Goal: Information Seeking & Learning: Learn about a topic

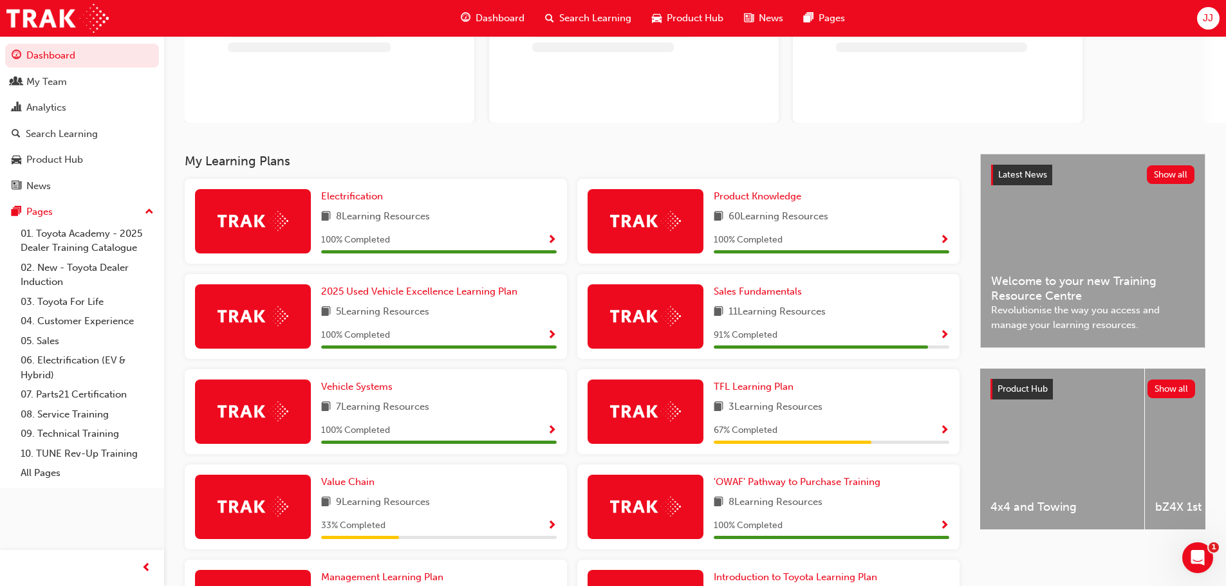
scroll to position [129, 0]
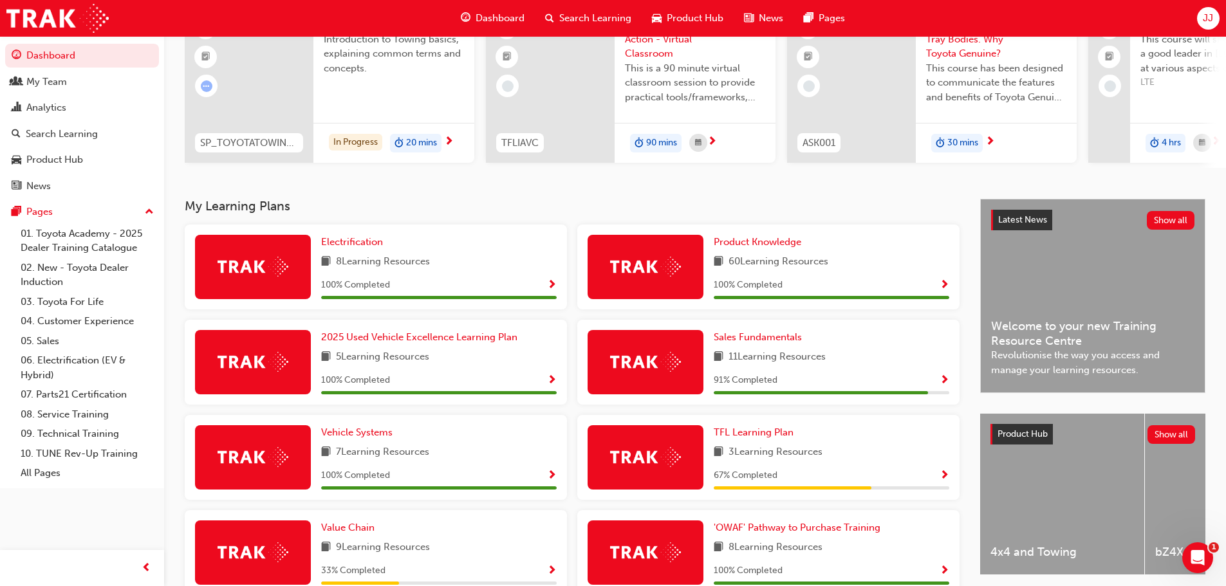
click at [549, 287] on span "Show Progress" at bounding box center [552, 286] width 10 height 12
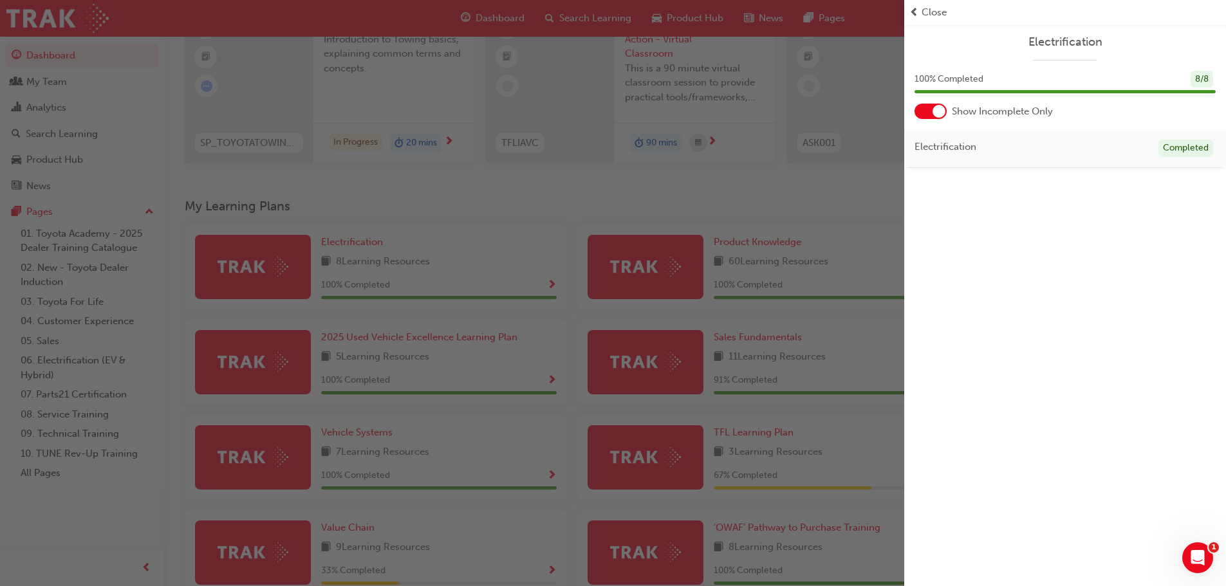
click at [805, 189] on div "button" at bounding box center [452, 293] width 904 height 586
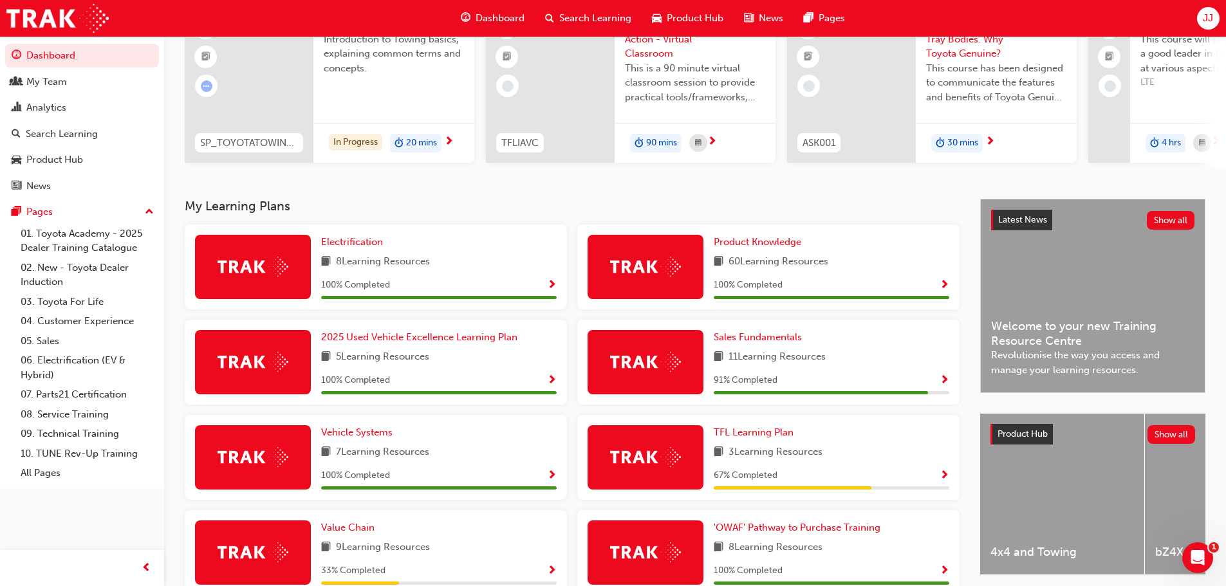
click at [784, 261] on span "60 Learning Resources" at bounding box center [778, 262] width 100 height 16
click at [940, 290] on span "Show Progress" at bounding box center [944, 286] width 10 height 12
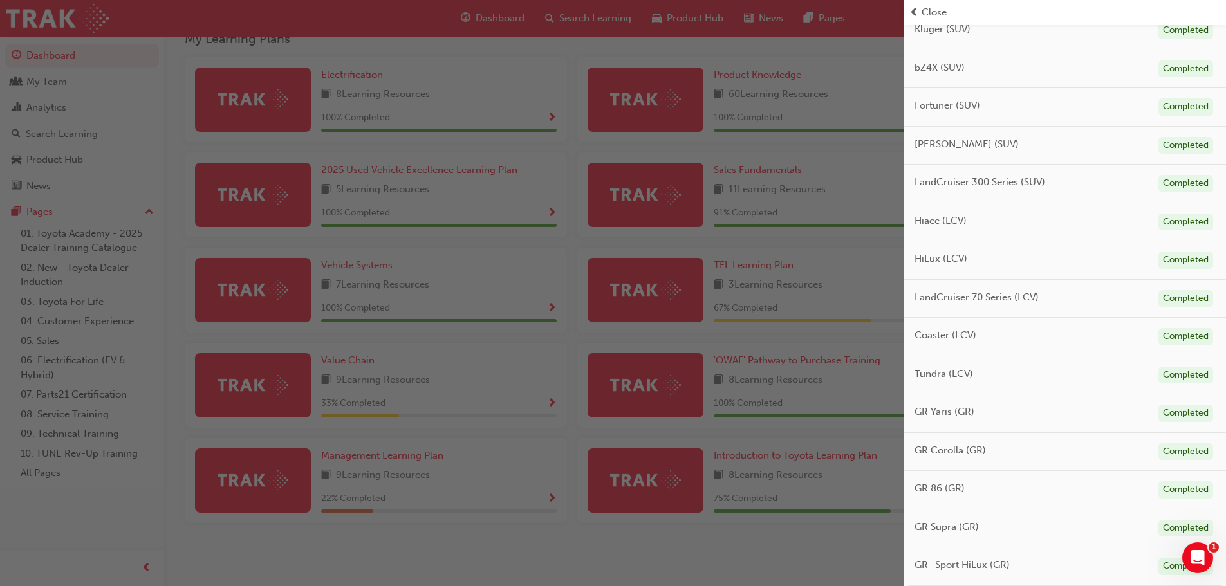
scroll to position [0, 0]
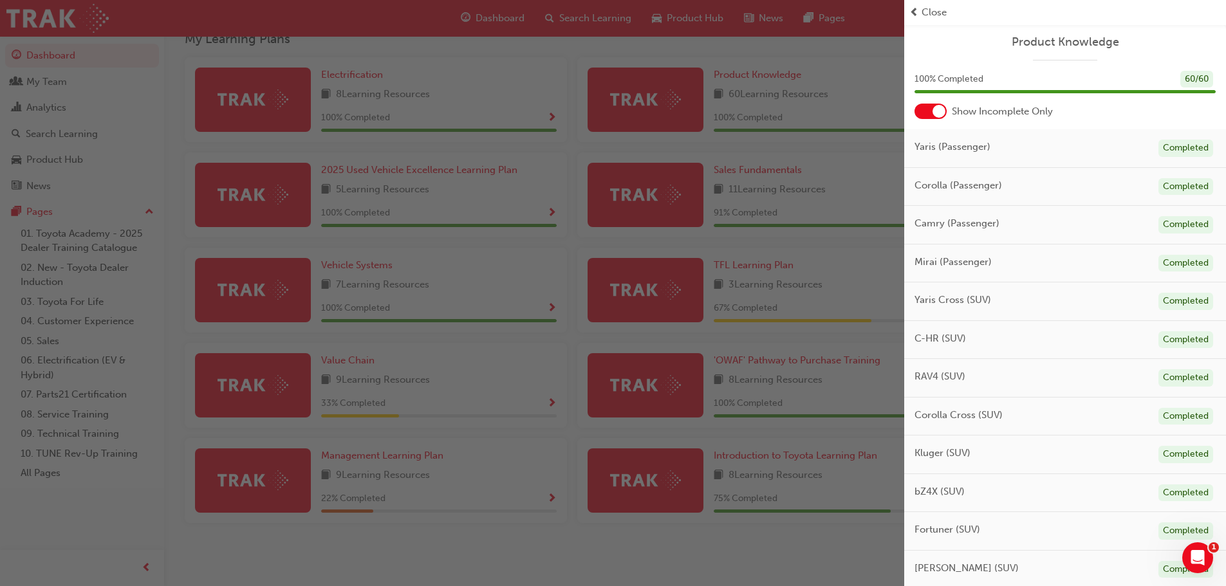
click at [562, 53] on div "button" at bounding box center [452, 293] width 904 height 586
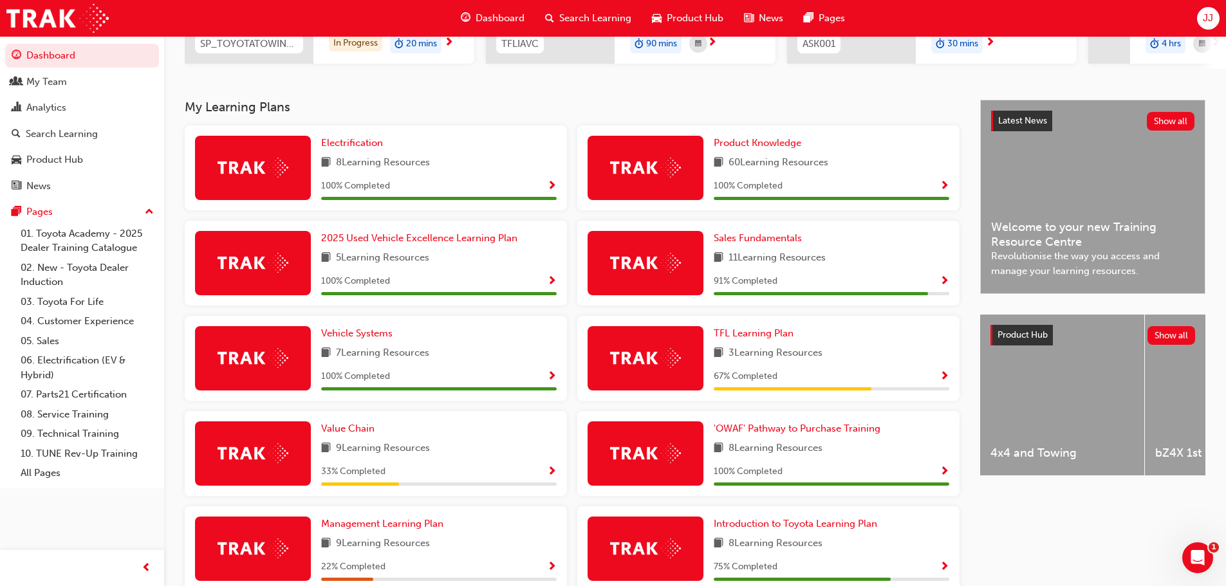
scroll to position [257, 0]
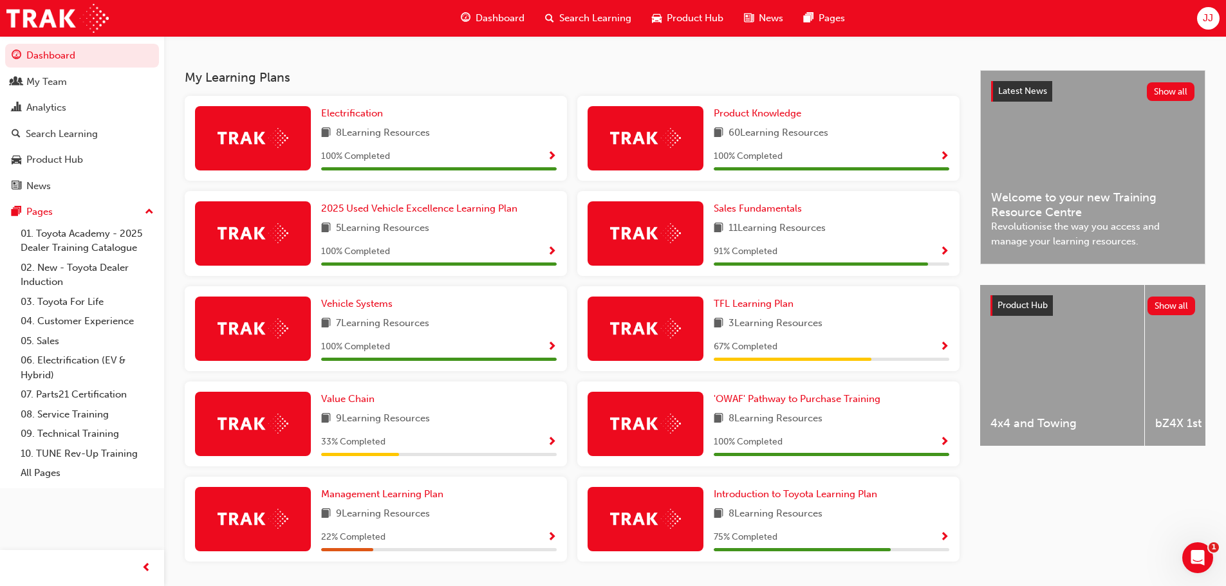
click at [945, 161] on span "Show Progress" at bounding box center [944, 157] width 10 height 12
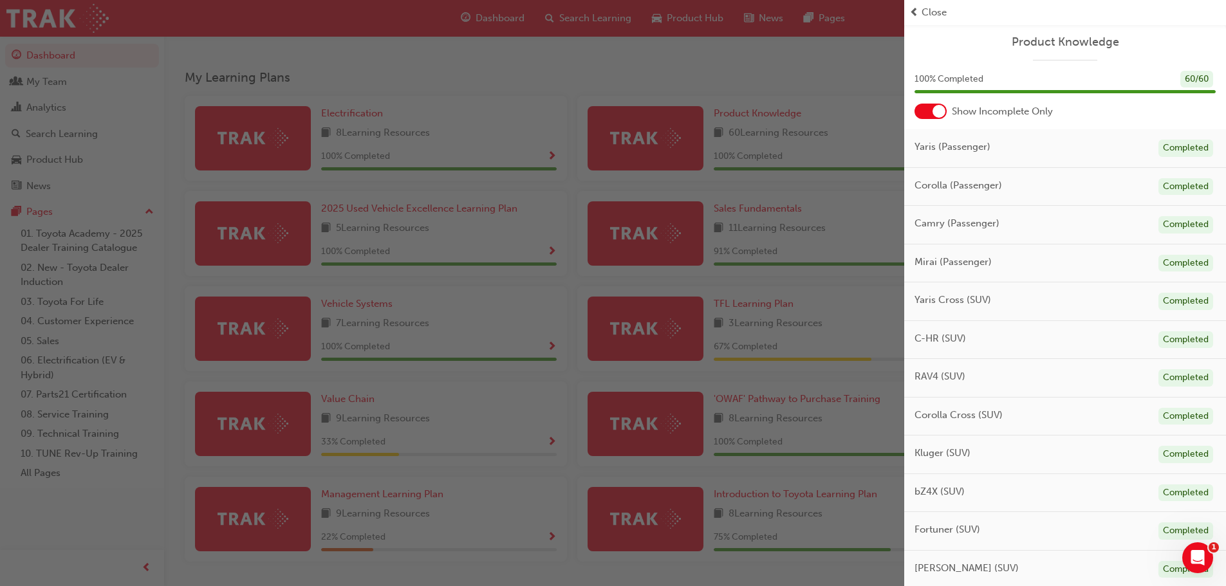
click at [728, 129] on div "button" at bounding box center [452, 293] width 904 height 586
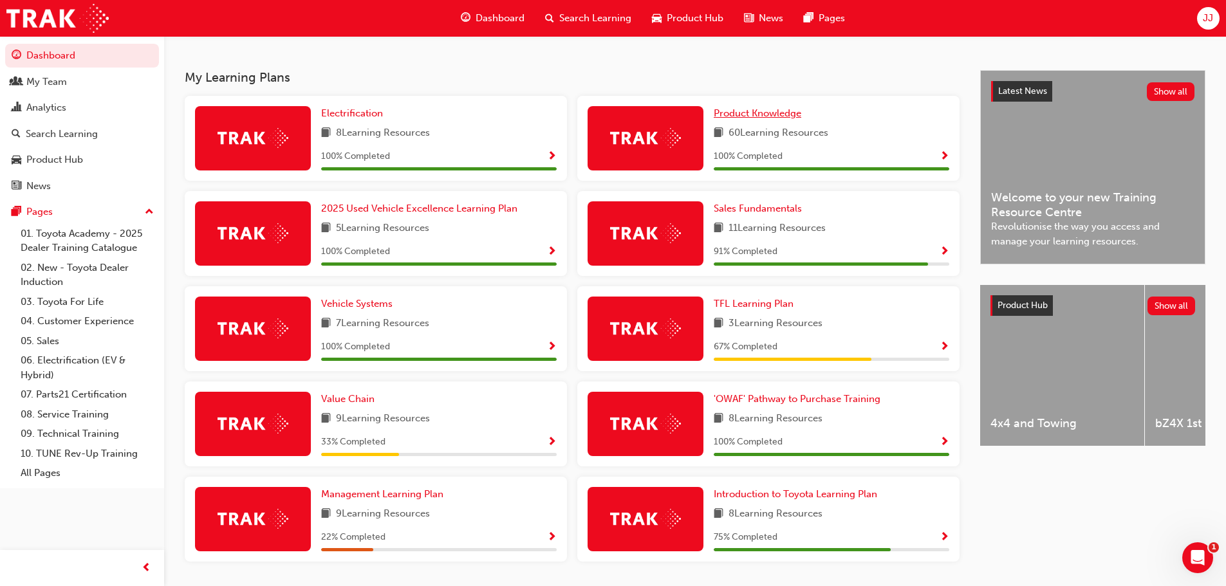
click at [734, 116] on span "Product Knowledge" at bounding box center [758, 113] width 88 height 12
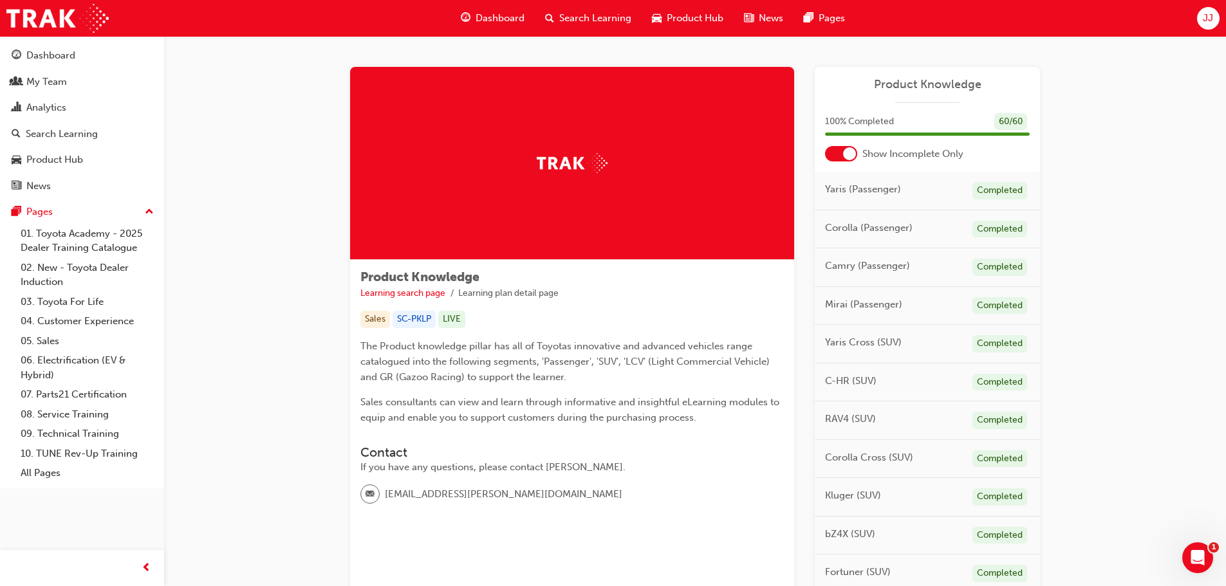
click at [820, 419] on div "RAV4 (SUV) Completed" at bounding box center [927, 420] width 225 height 39
click at [838, 418] on span "RAV4 (SUV)" at bounding box center [850, 419] width 51 height 15
click at [1006, 421] on div "Completed" at bounding box center [999, 420] width 55 height 17
click at [980, 420] on div "Completed" at bounding box center [999, 420] width 55 height 17
click at [966, 421] on div "RAV4 (SUV) Completed" at bounding box center [927, 420] width 225 height 39
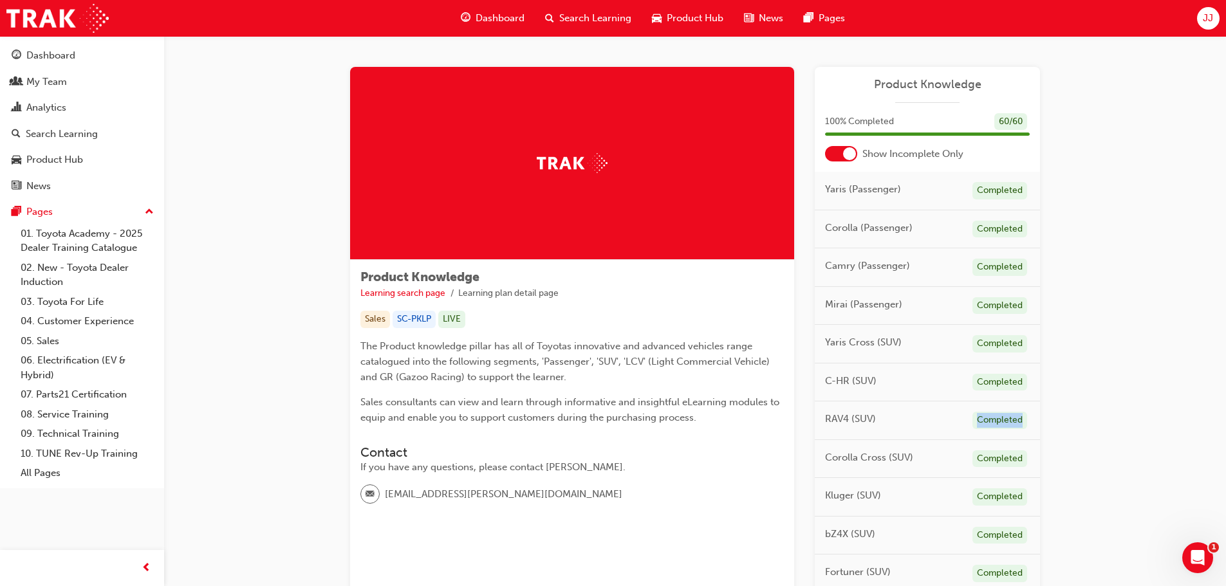
click at [966, 421] on div "RAV4 (SUV) Completed" at bounding box center [927, 420] width 225 height 39
click at [46, 77] on div "My Team" at bounding box center [46, 82] width 41 height 15
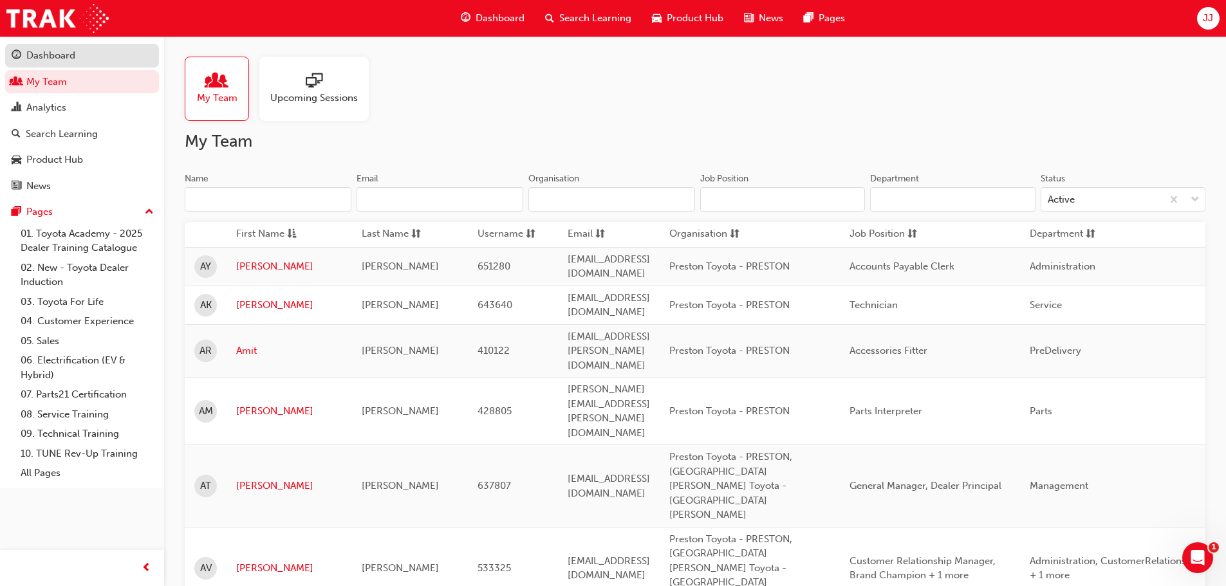
click at [57, 61] on div "Dashboard" at bounding box center [50, 55] width 49 height 15
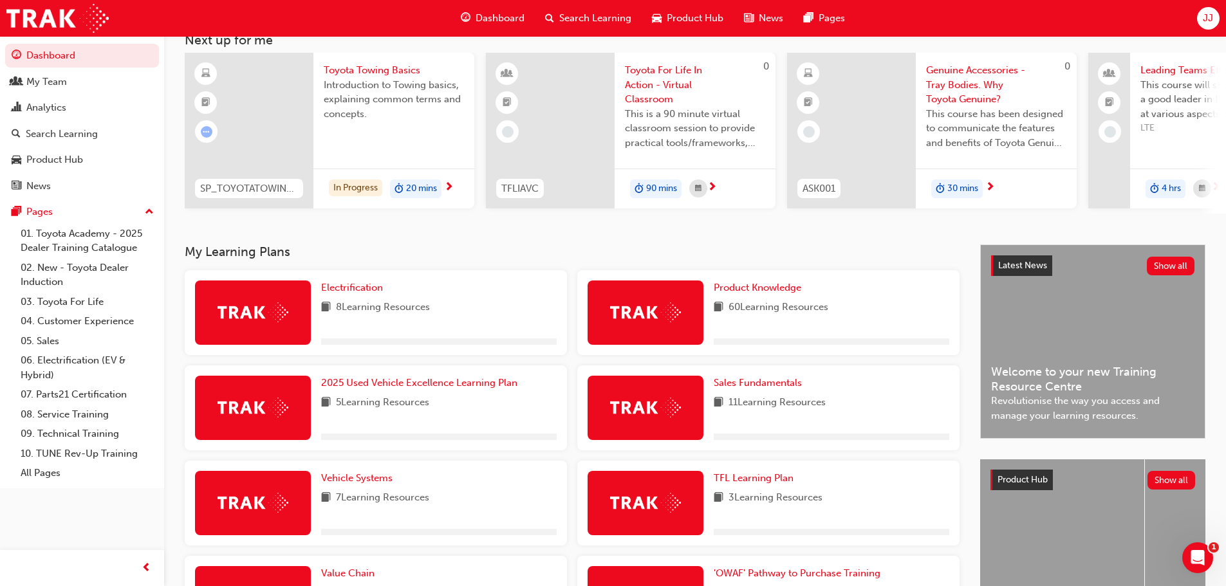
scroll to position [257, 0]
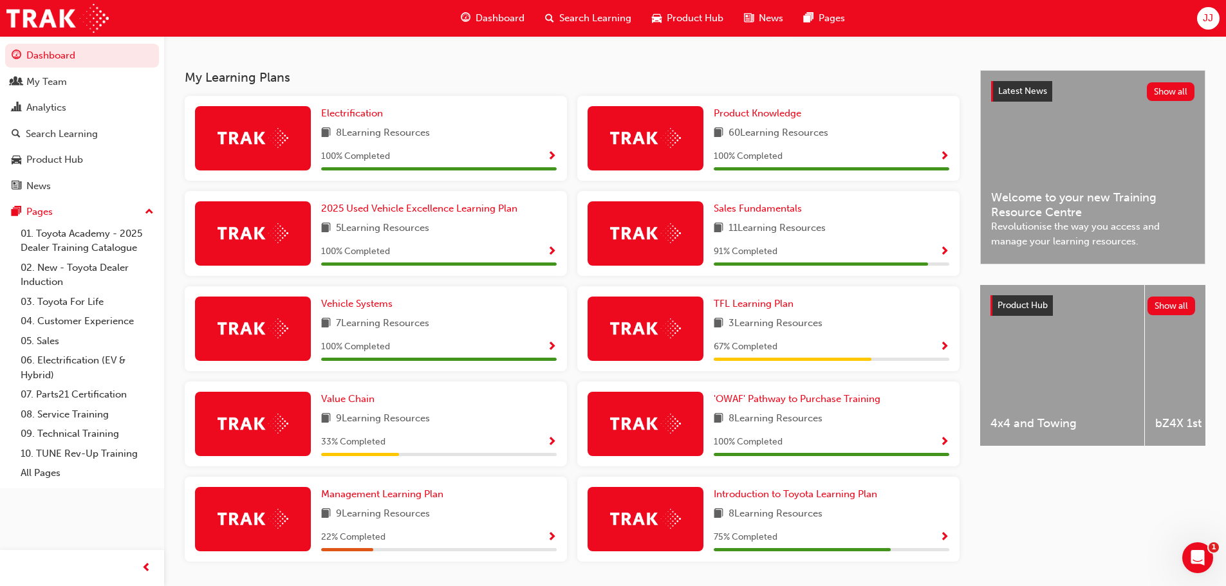
click at [943, 254] on span "Show Progress" at bounding box center [944, 252] width 10 height 12
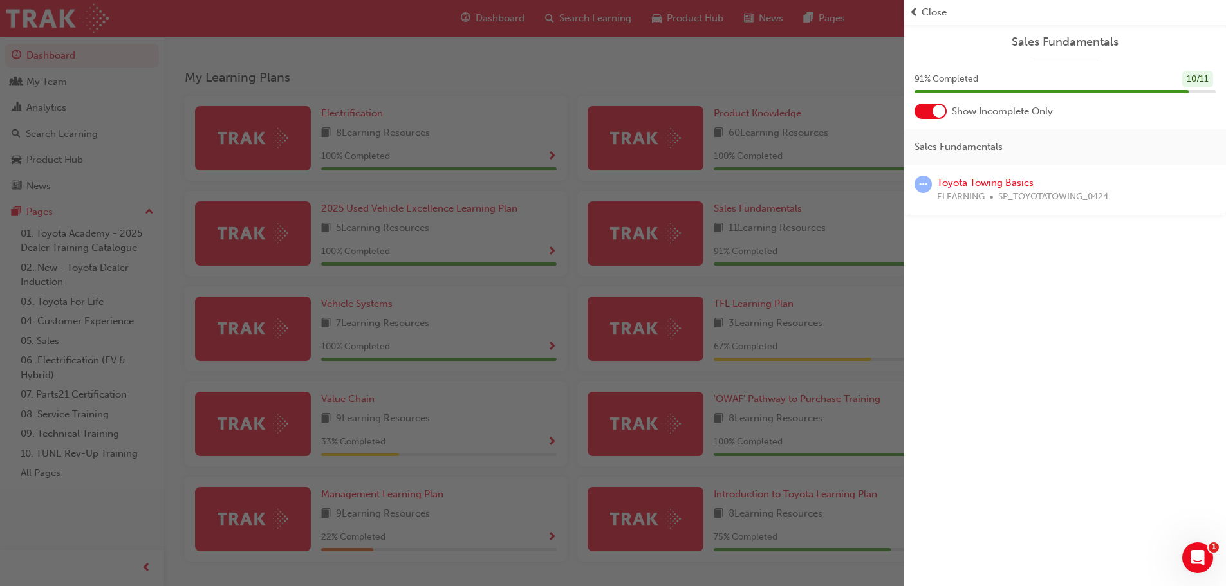
click at [972, 185] on link "Toyota Towing Basics" at bounding box center [985, 183] width 97 height 12
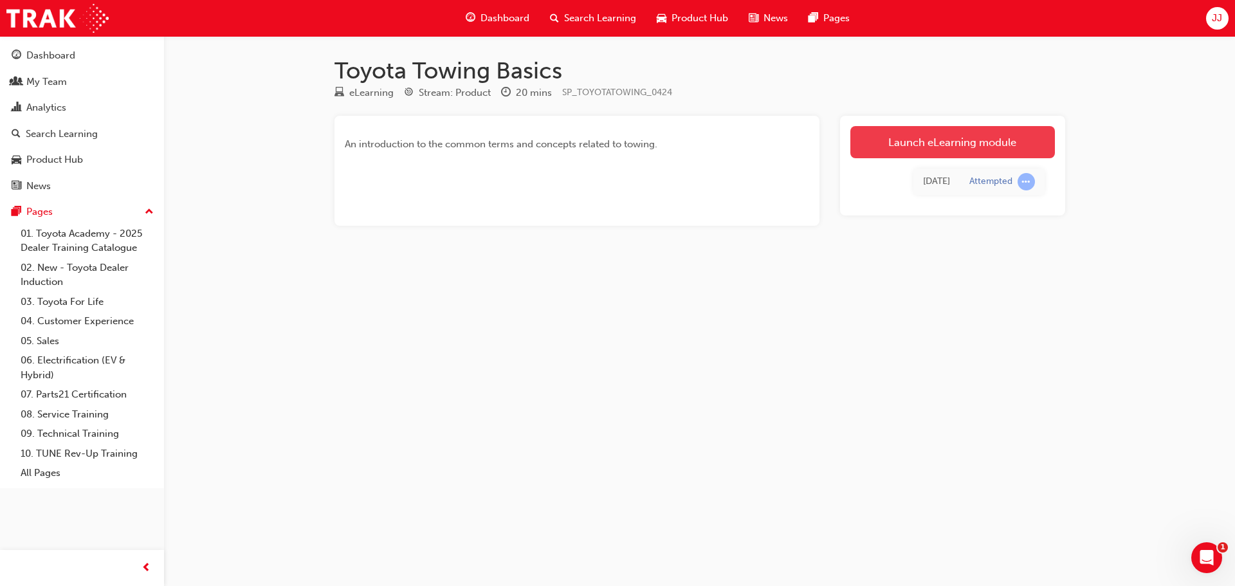
click at [942, 139] on link "Launch eLearning module" at bounding box center [953, 142] width 205 height 32
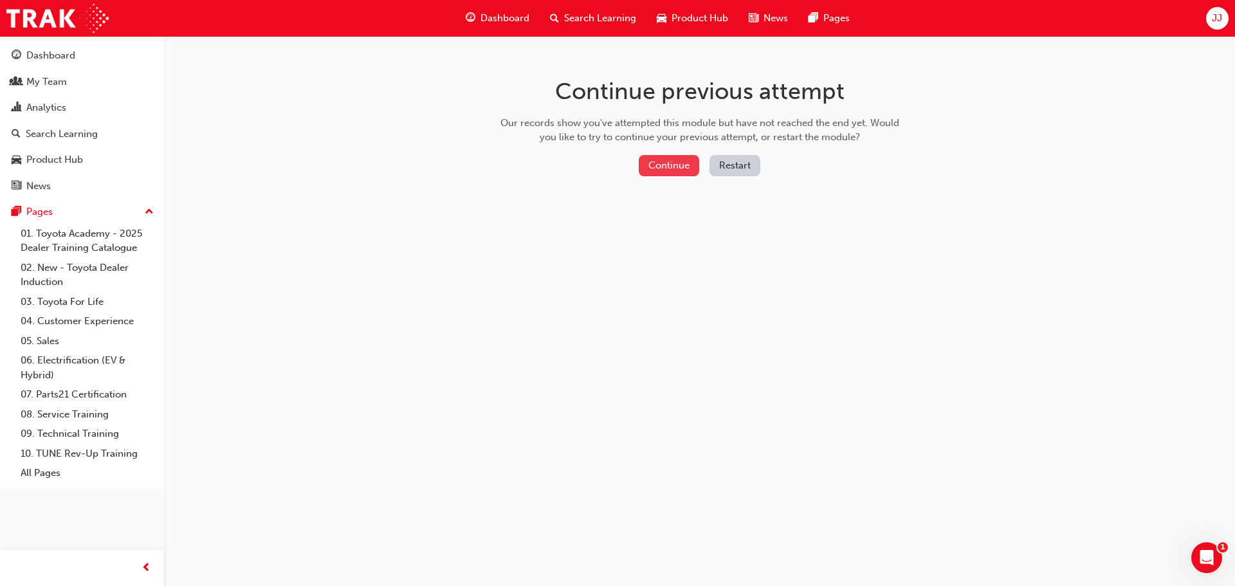
click at [676, 163] on button "Continue" at bounding box center [669, 165] width 60 height 21
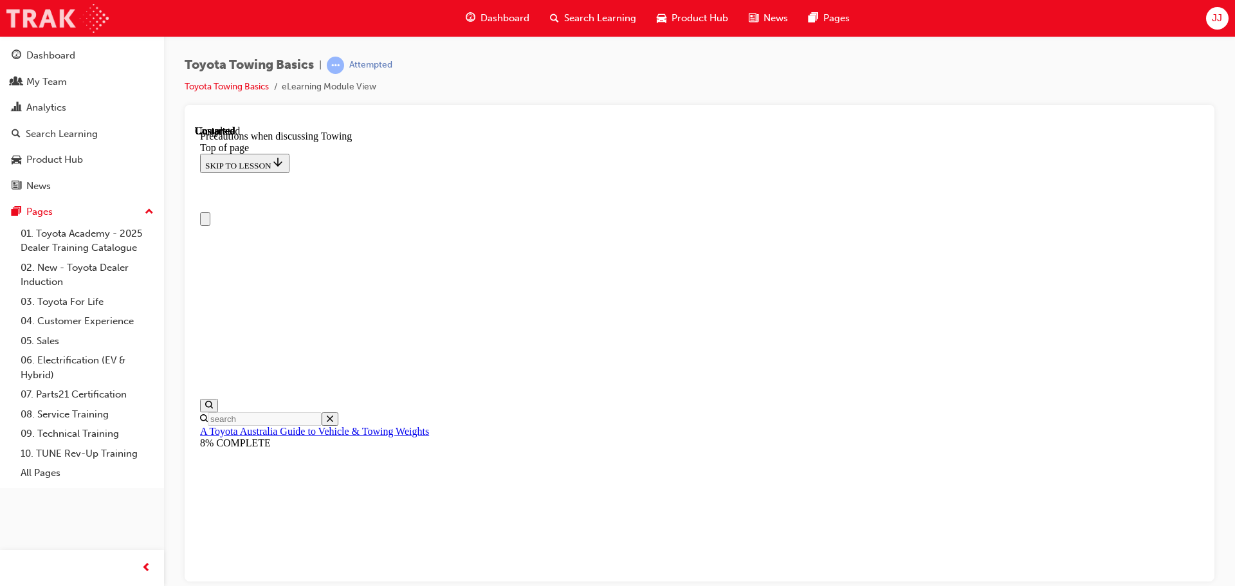
click at [47, 19] on img at bounding box center [57, 18] width 102 height 29
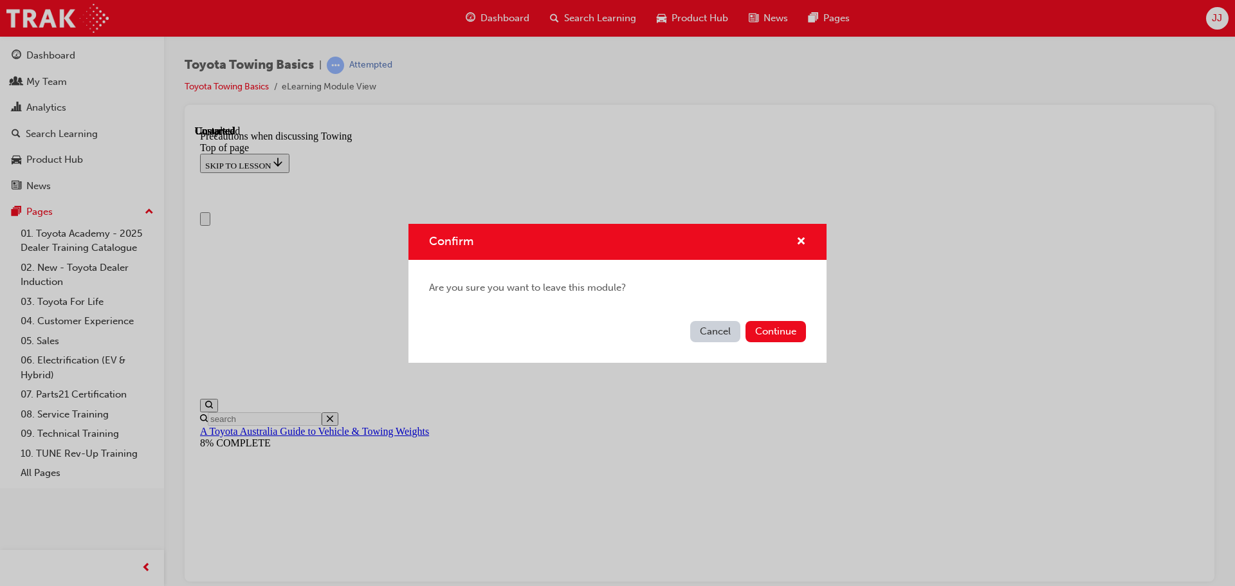
click at [710, 336] on button "Cancel" at bounding box center [715, 331] width 50 height 21
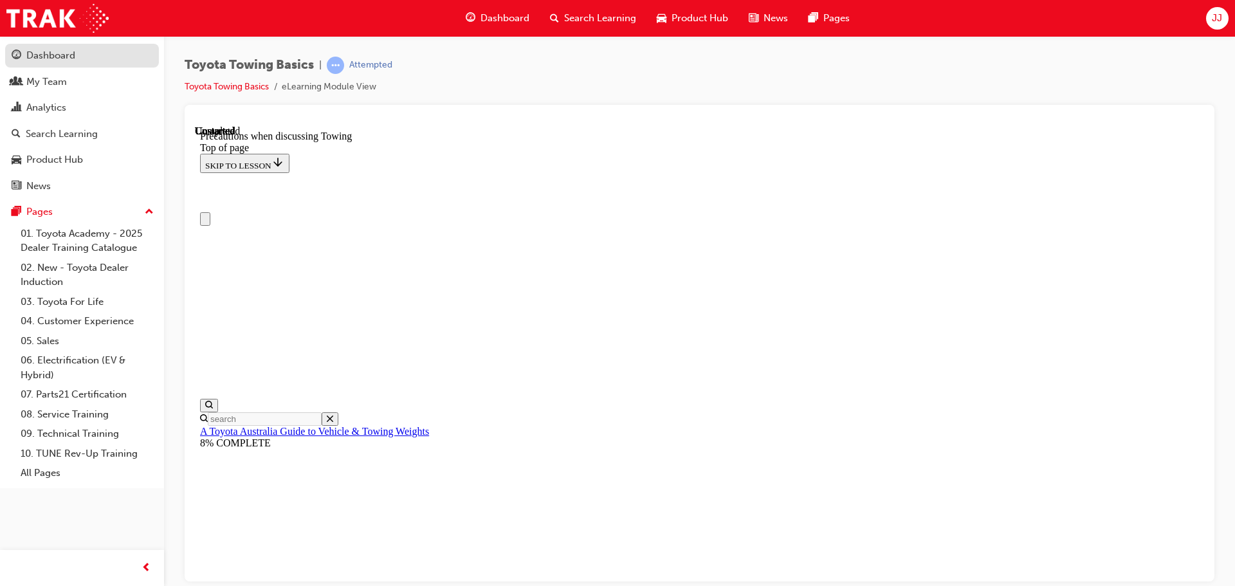
click at [63, 58] on div "Dashboard" at bounding box center [50, 55] width 49 height 15
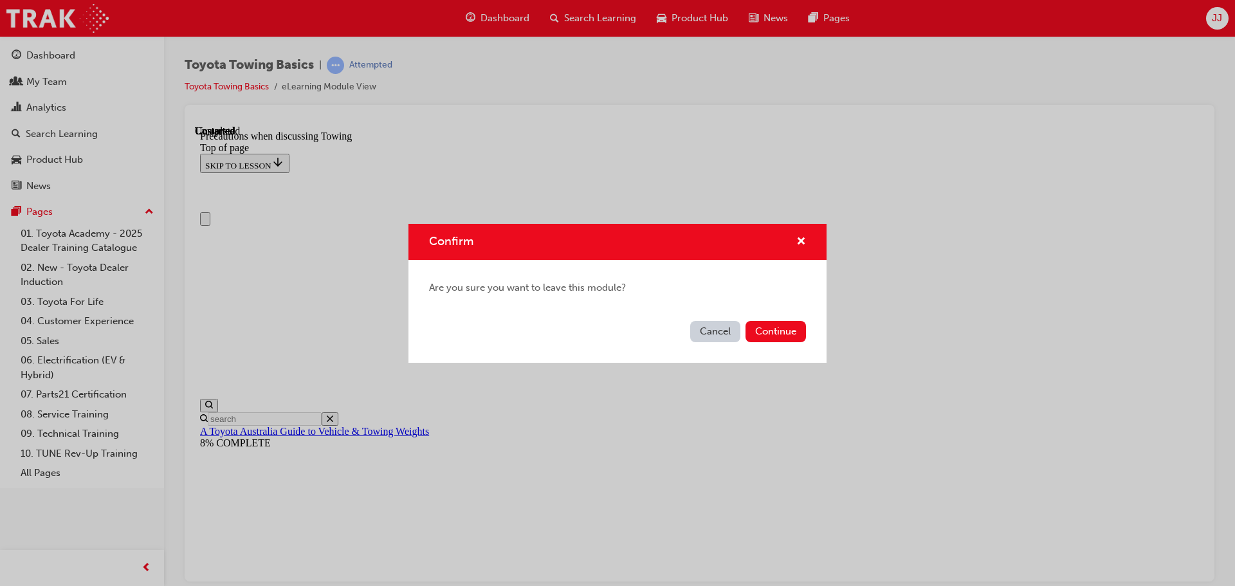
click at [710, 335] on button "Cancel" at bounding box center [715, 331] width 50 height 21
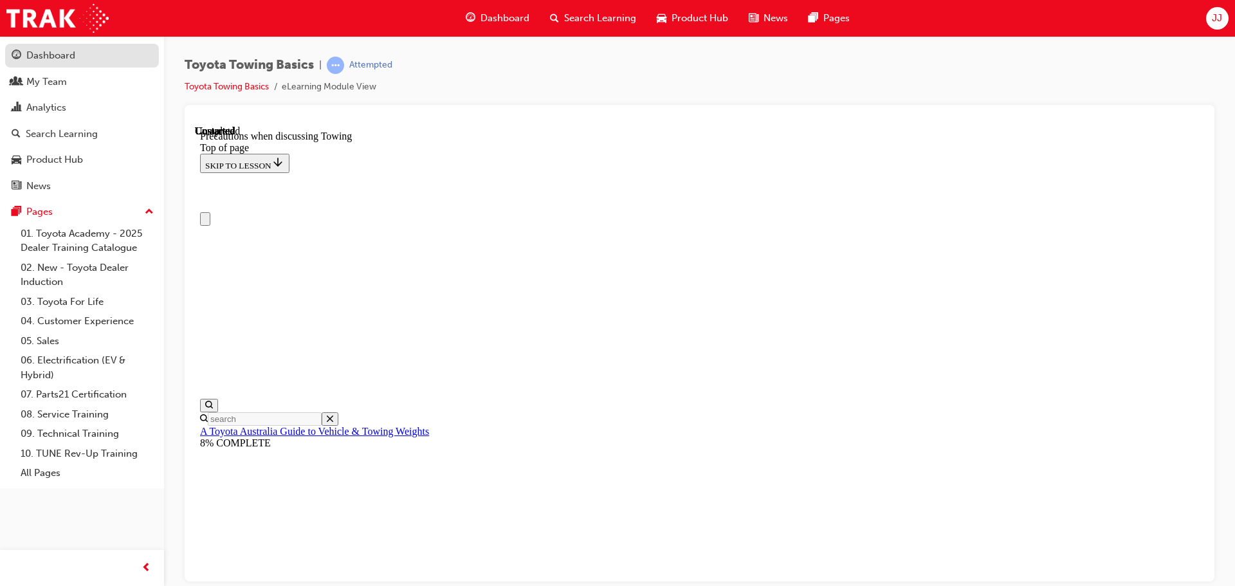
click at [57, 58] on div "Dashboard" at bounding box center [50, 55] width 49 height 15
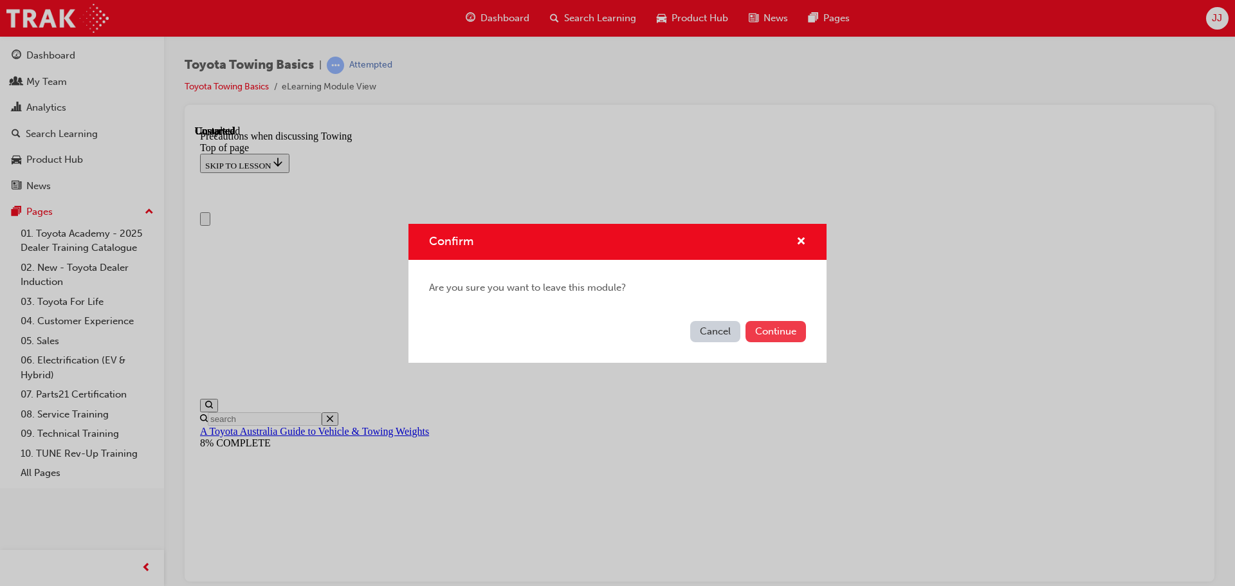
click at [777, 331] on button "Continue" at bounding box center [776, 331] width 60 height 21
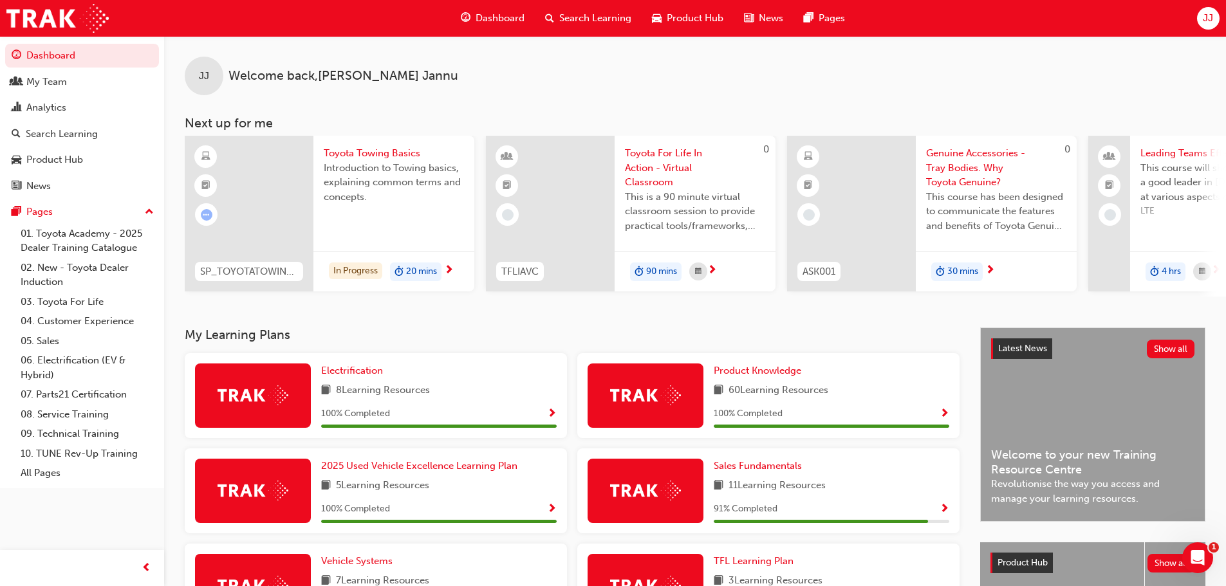
click at [663, 326] on div "[PERSON_NAME] Welcome back , [PERSON_NAME] Next up for me SP_TOYOTATOWING_0424 …" at bounding box center [695, 181] width 1062 height 291
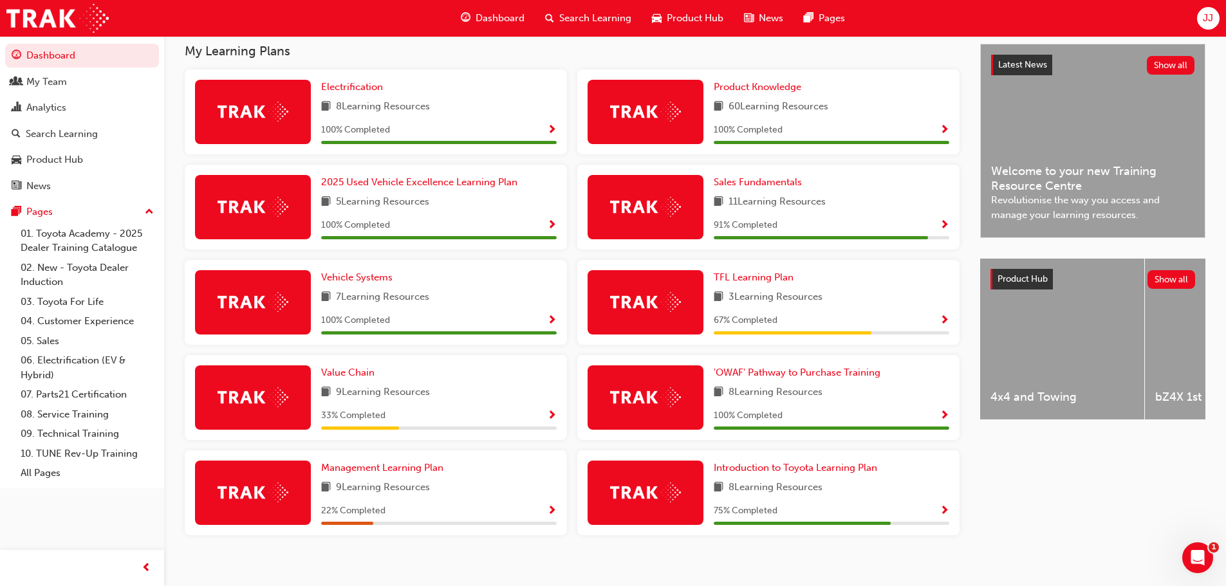
scroll to position [301, 0]
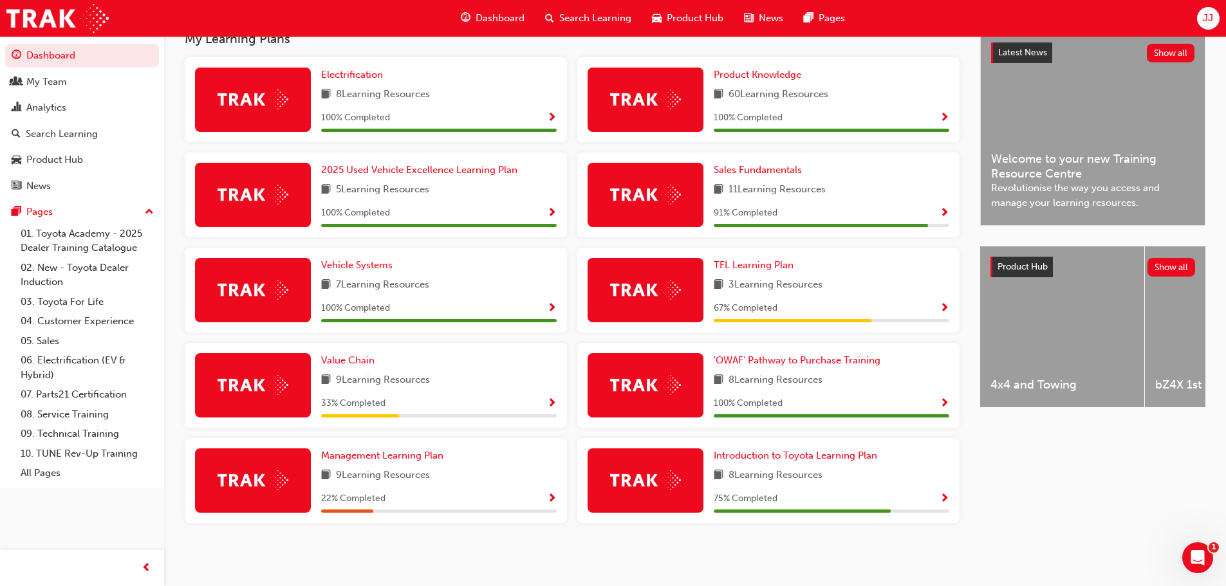
click at [946, 303] on span "Show Progress" at bounding box center [944, 309] width 10 height 12
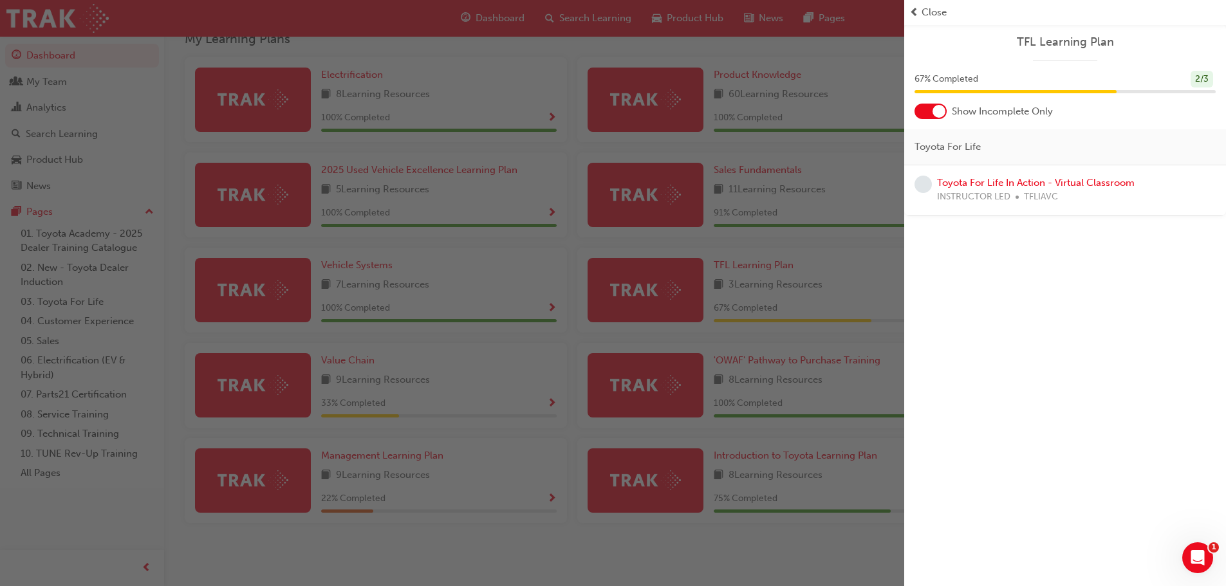
click at [857, 95] on div "button" at bounding box center [452, 293] width 904 height 586
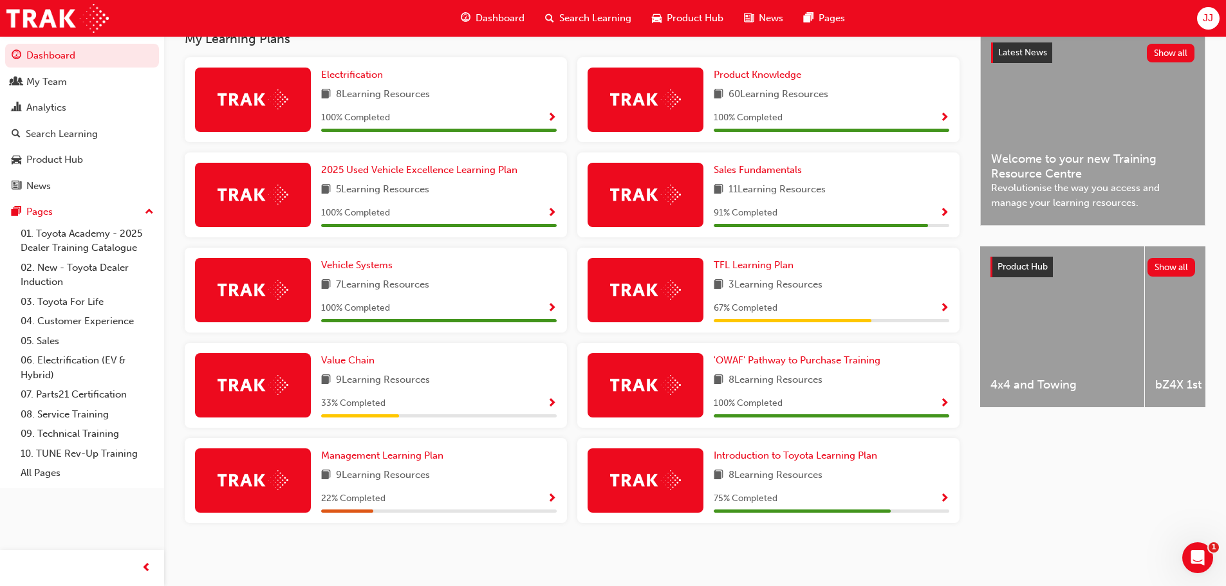
click at [551, 401] on span "Show Progress" at bounding box center [552, 404] width 10 height 12
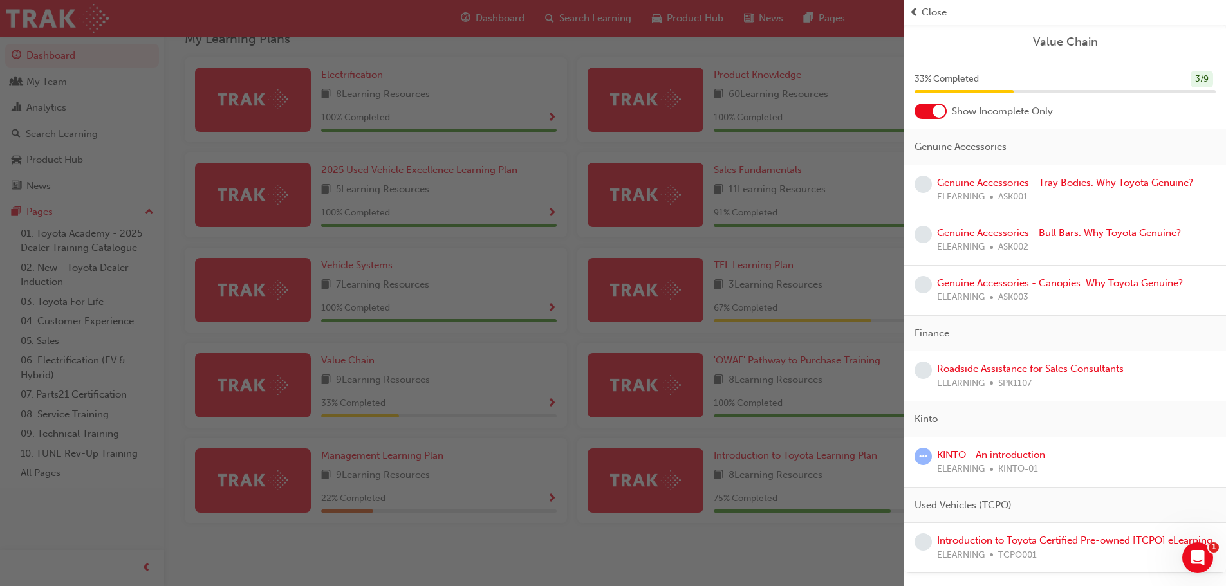
click at [625, 554] on div "button" at bounding box center [452, 293] width 904 height 586
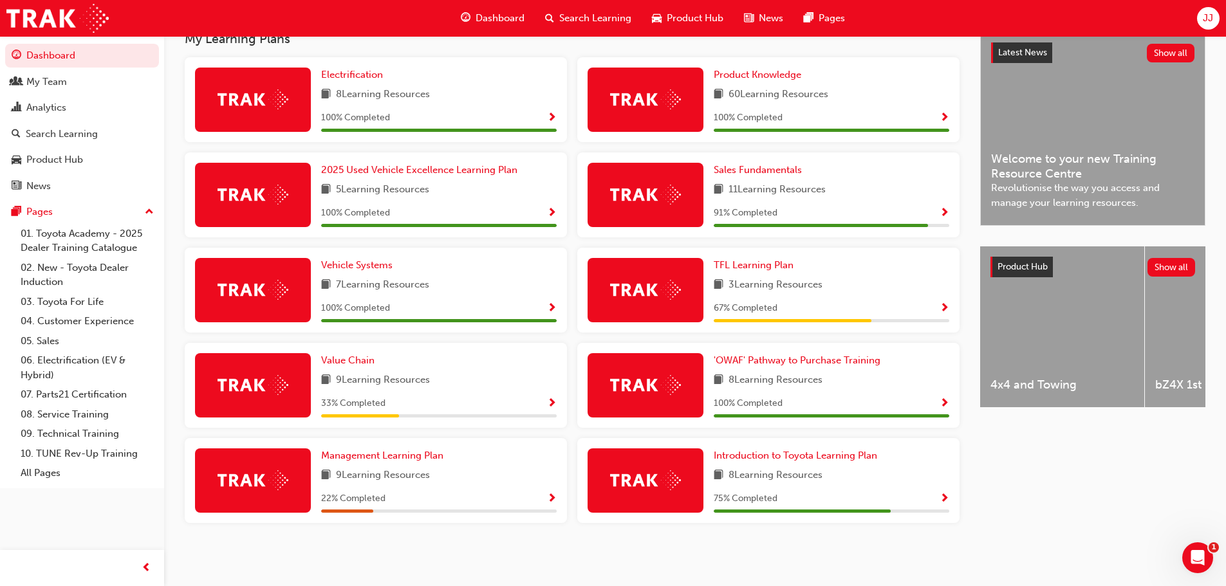
click at [944, 497] on span "Show Progress" at bounding box center [944, 500] width 10 height 12
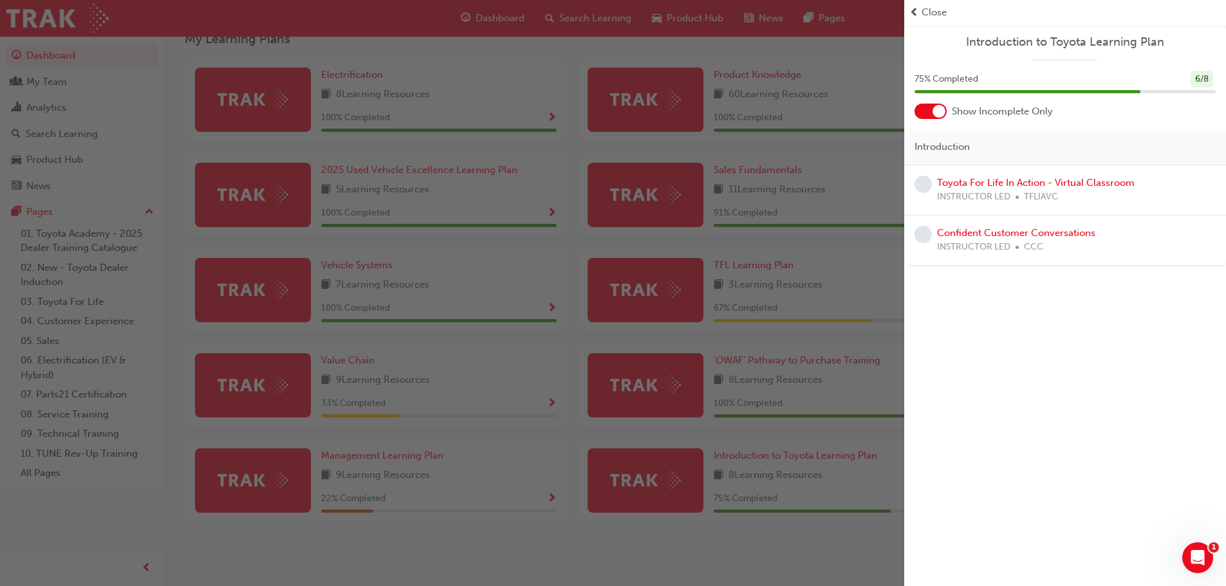
click at [694, 562] on div "button" at bounding box center [452, 293] width 904 height 586
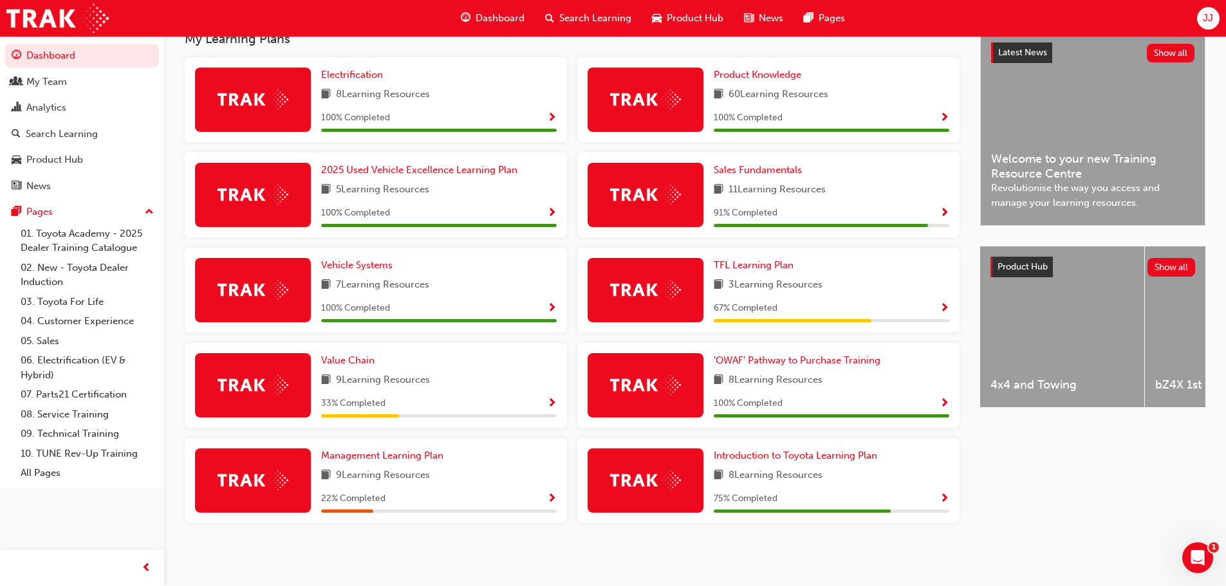
click at [556, 499] on span "Show Progress" at bounding box center [552, 500] width 10 height 12
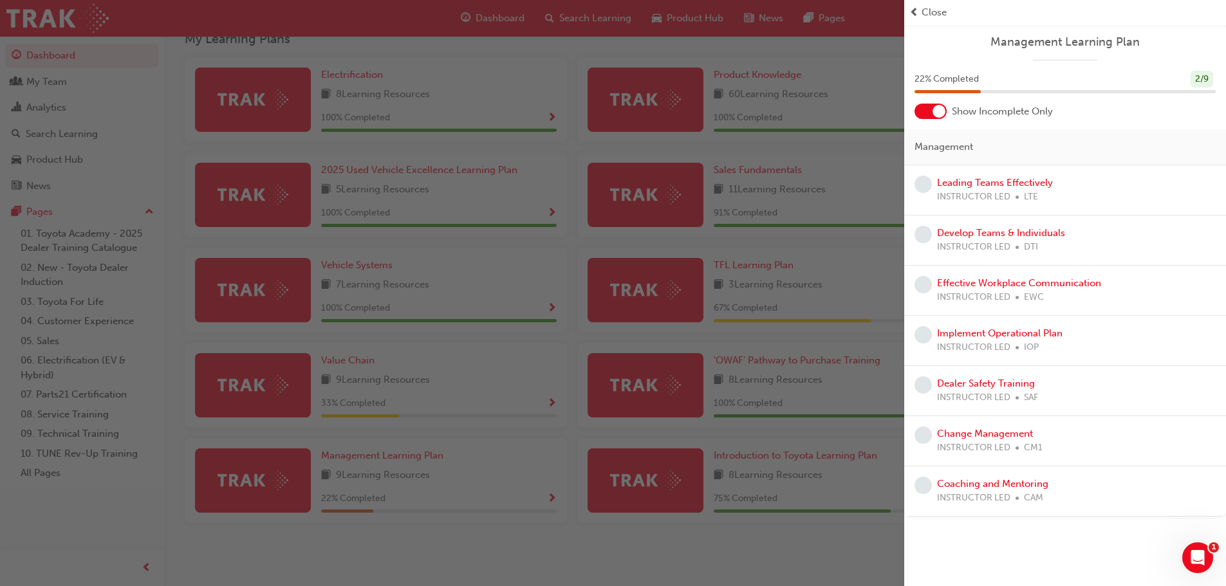
click at [818, 538] on div "button" at bounding box center [452, 293] width 904 height 586
